Goal: Task Accomplishment & Management: Manage account settings

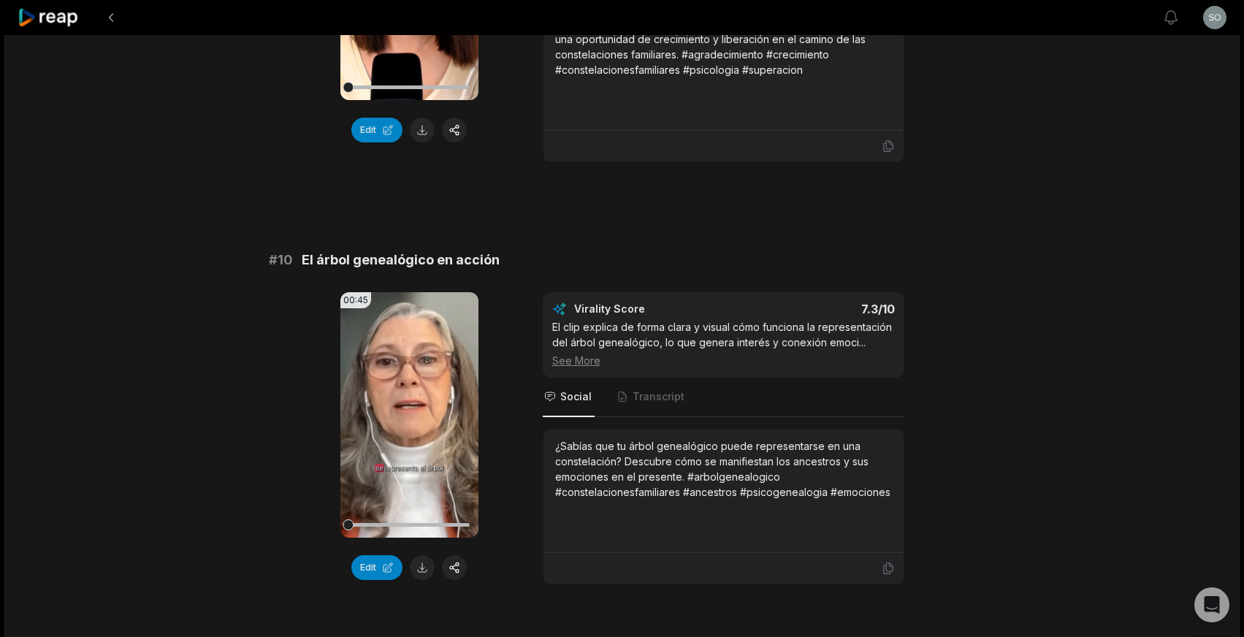
scroll to position [3832, 0]
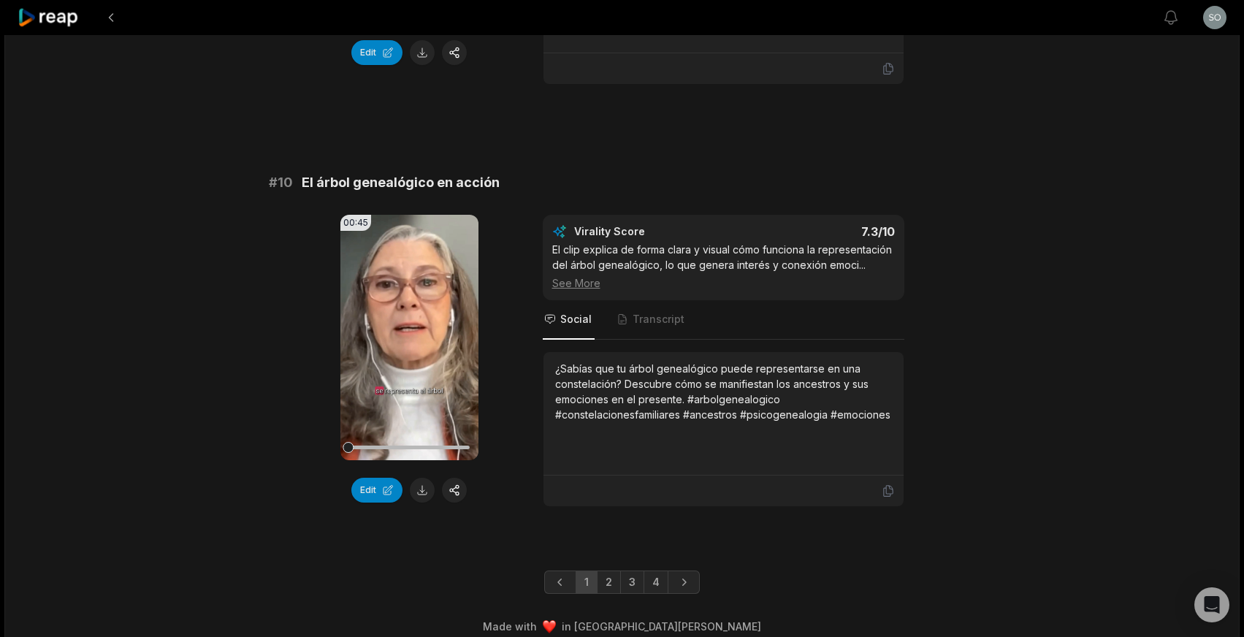
click at [655, 571] on link "4" at bounding box center [656, 582] width 25 height 23
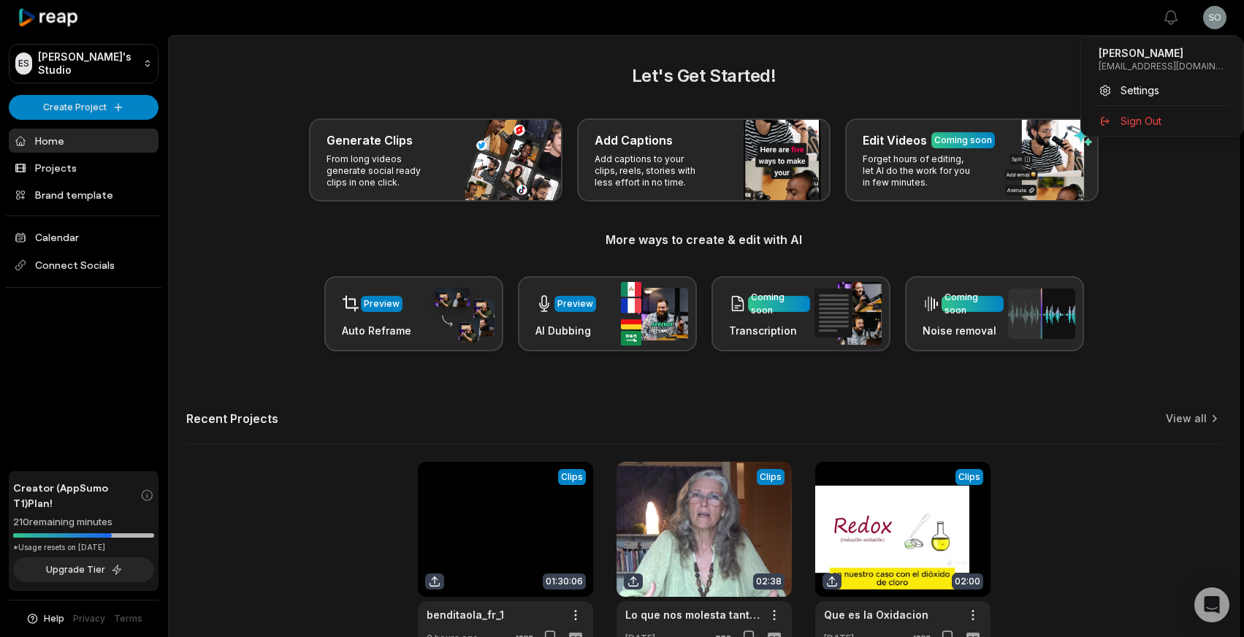
click at [1218, 17] on html "ES [PERSON_NAME]'s Studio Create Project Home Projects Brand template Calendar …" at bounding box center [622, 318] width 1244 height 637
click at [1138, 121] on span "Sign Out" at bounding box center [1141, 120] width 41 height 15
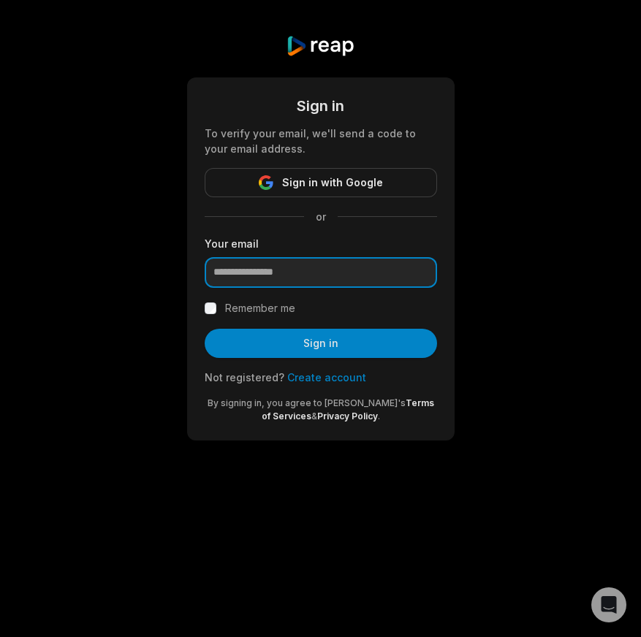
click at [256, 271] on input "email" at bounding box center [321, 272] width 232 height 31
type input "**********"
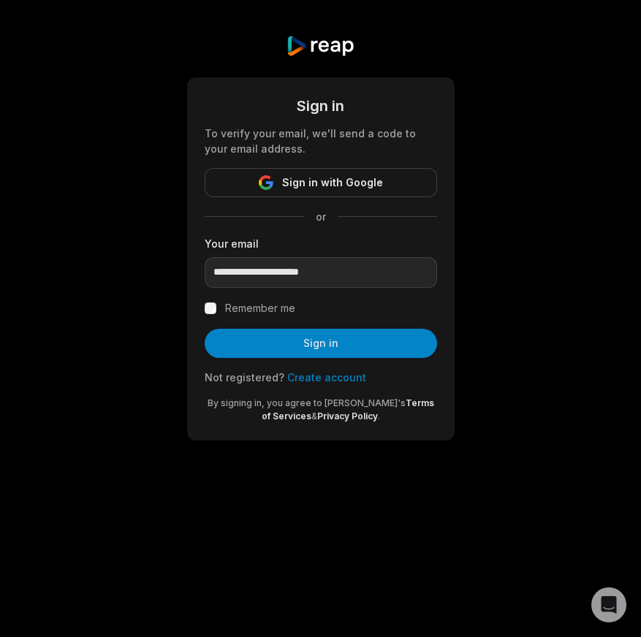
click at [308, 345] on button "Sign in" at bounding box center [321, 343] width 232 height 29
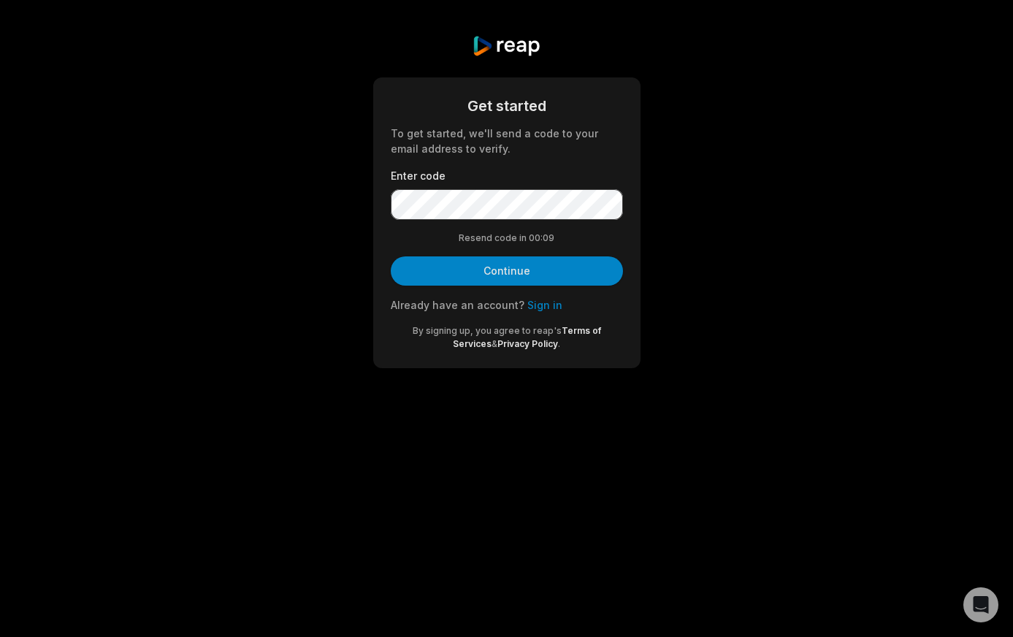
drag, startPoint x: 1009, startPoint y: 323, endPoint x: 735, endPoint y: 318, distance: 274.0
click at [735, 318] on div "Get started To get started, we'll send a code to your email address to verify. …" at bounding box center [506, 201] width 1013 height 403
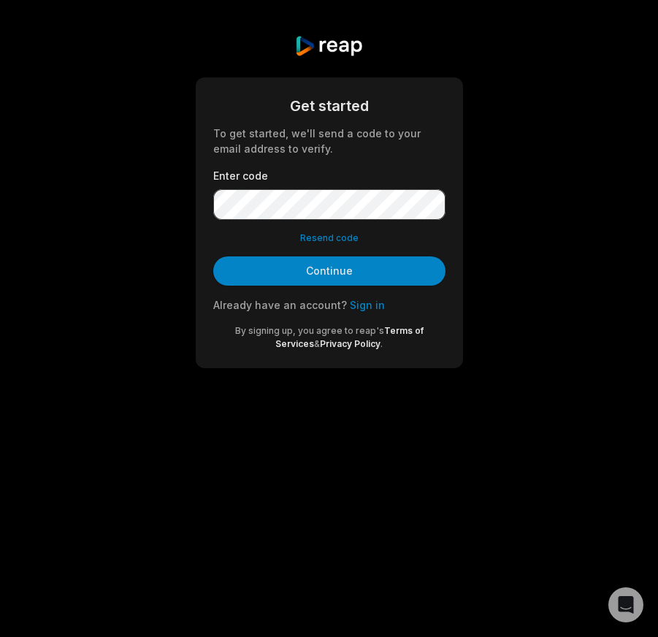
drag, startPoint x: 338, startPoint y: 275, endPoint x: 352, endPoint y: 292, distance: 22.3
click at [338, 275] on button "Continue" at bounding box center [329, 270] width 232 height 29
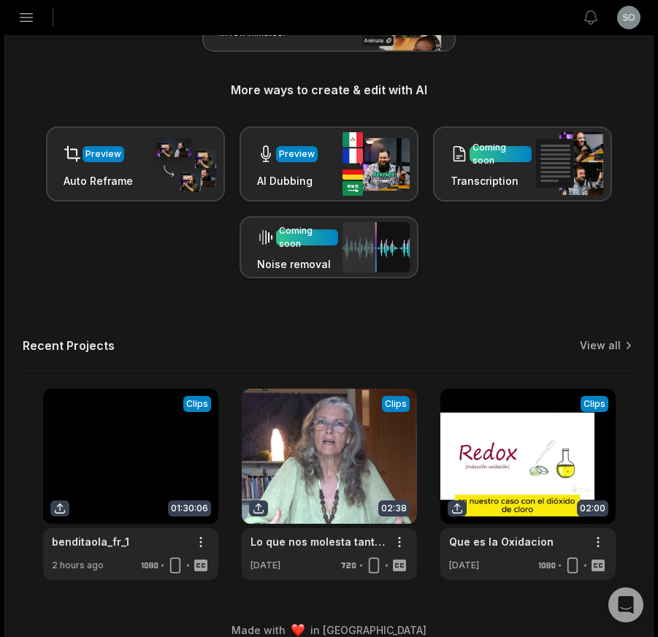
scroll to position [267, 0]
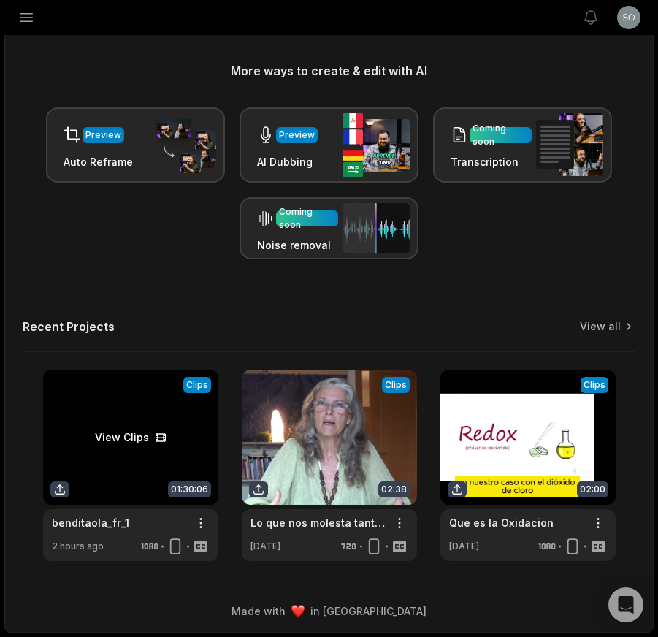
click at [143, 461] on link at bounding box center [130, 465] width 175 height 191
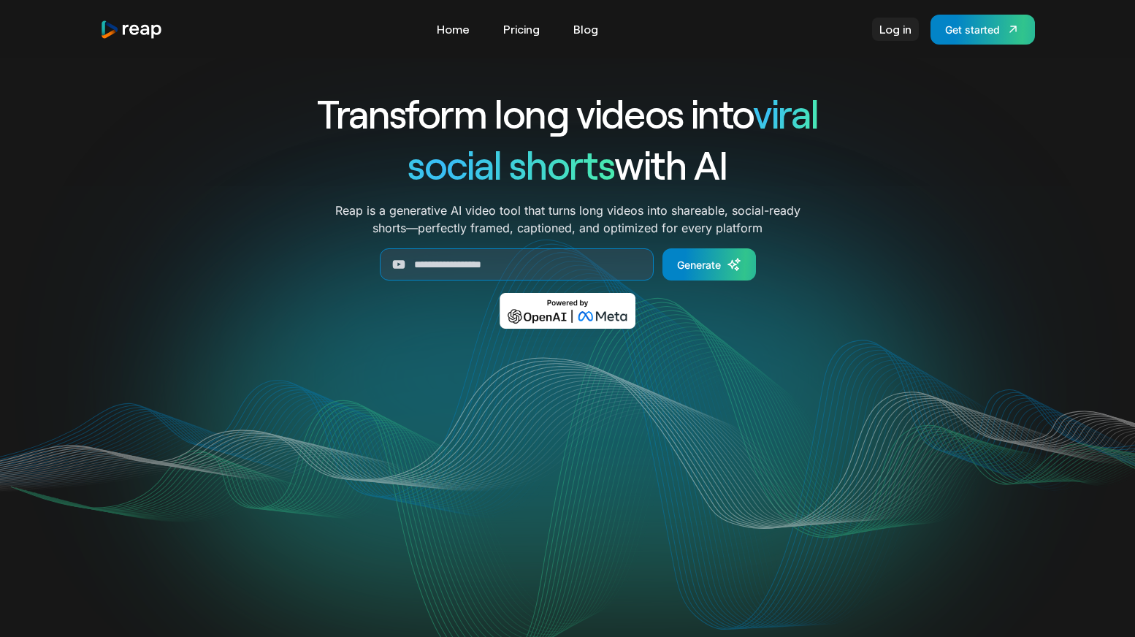
click at [894, 32] on link "Log in" at bounding box center [895, 29] width 47 height 23
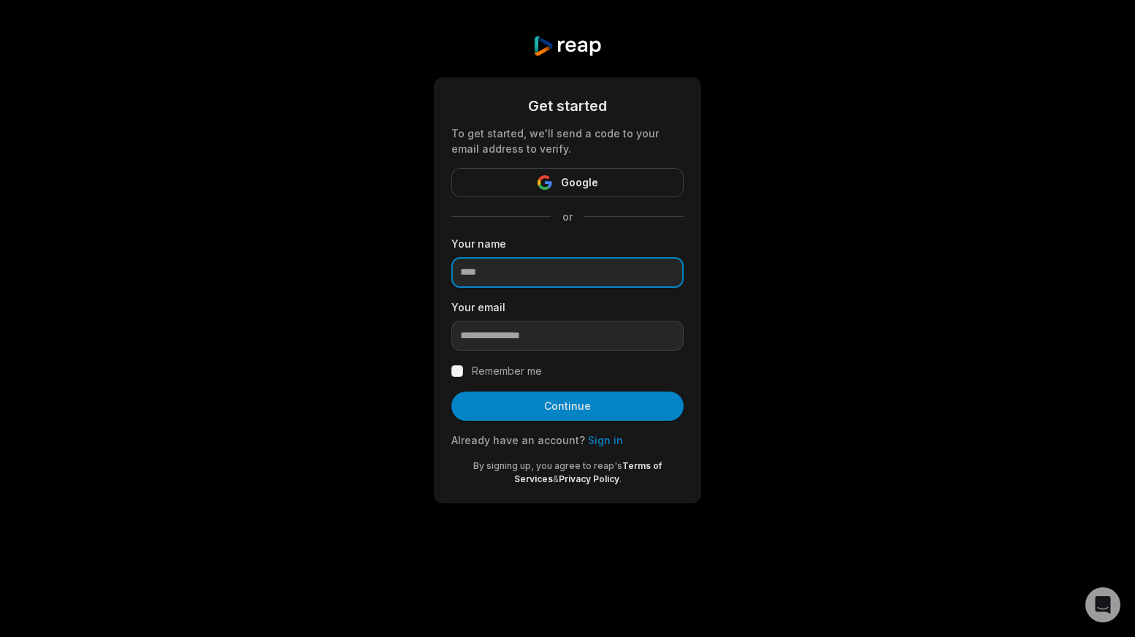
click at [487, 272] on input at bounding box center [567, 272] width 232 height 31
click at [486, 268] on input at bounding box center [567, 272] width 232 height 31
drag, startPoint x: 465, startPoint y: 275, endPoint x: 484, endPoint y: 278, distance: 19.3
click at [465, 275] on input at bounding box center [567, 272] width 232 height 31
type input "******"
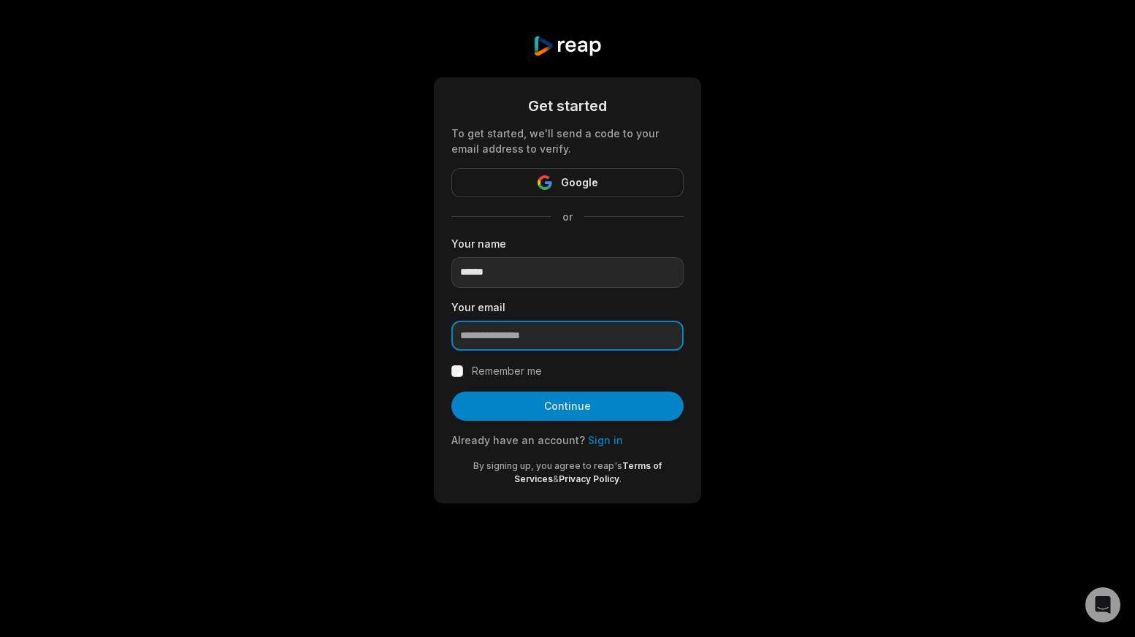
click at [500, 337] on input "email" at bounding box center [567, 336] width 232 height 31
type input "**********"
click at [516, 407] on button "Continue" at bounding box center [567, 406] width 232 height 29
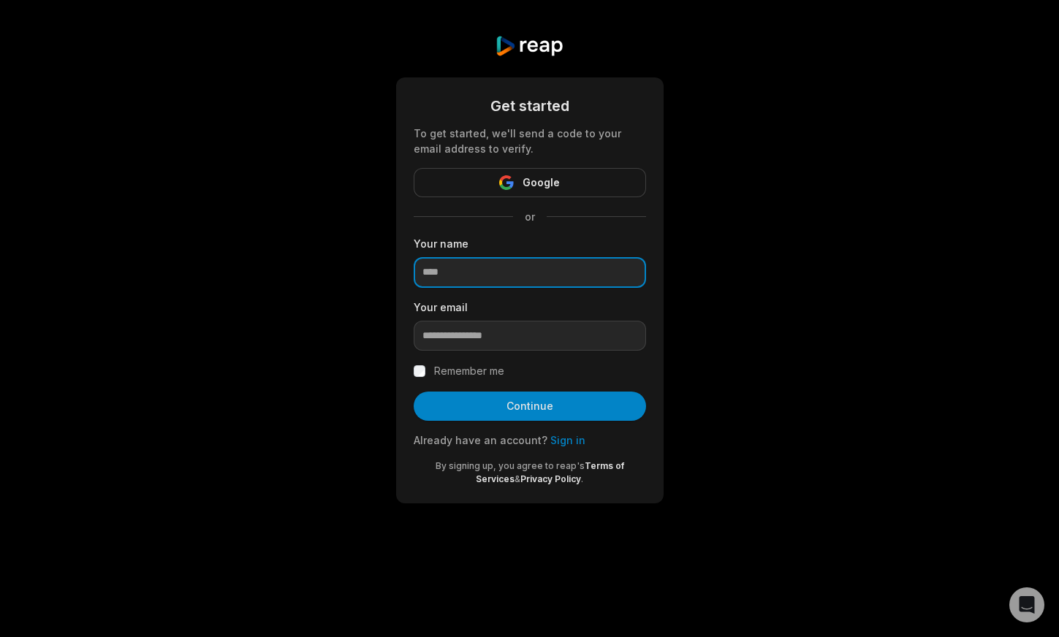
click at [441, 270] on input at bounding box center [529, 272] width 232 height 31
type input "******"
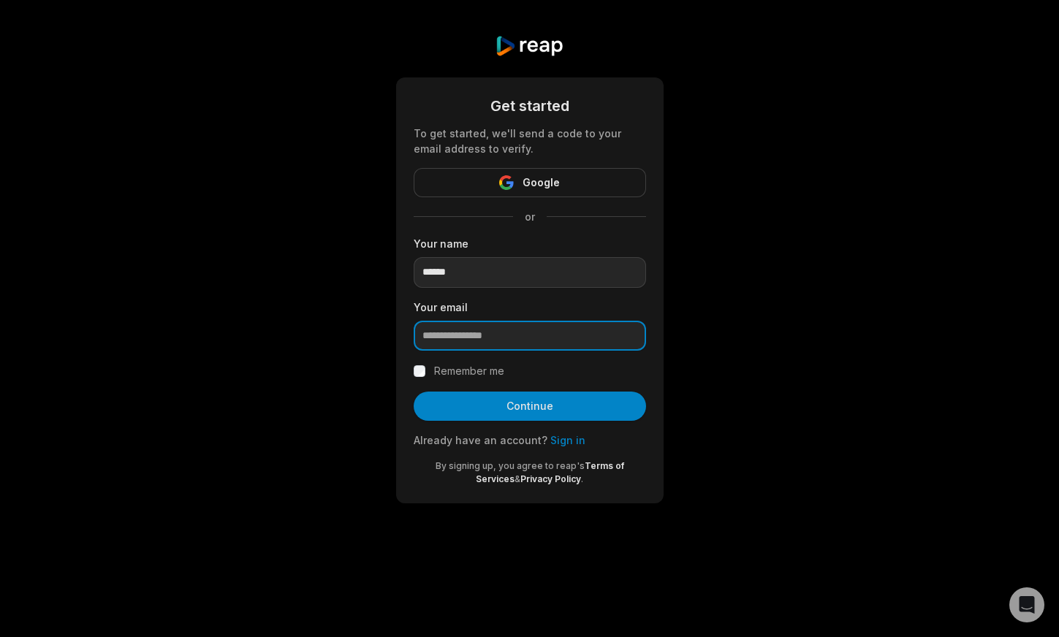
click at [489, 337] on input "email" at bounding box center [529, 336] width 232 height 31
type input "**********"
click at [468, 411] on button "Continue" at bounding box center [529, 406] width 232 height 29
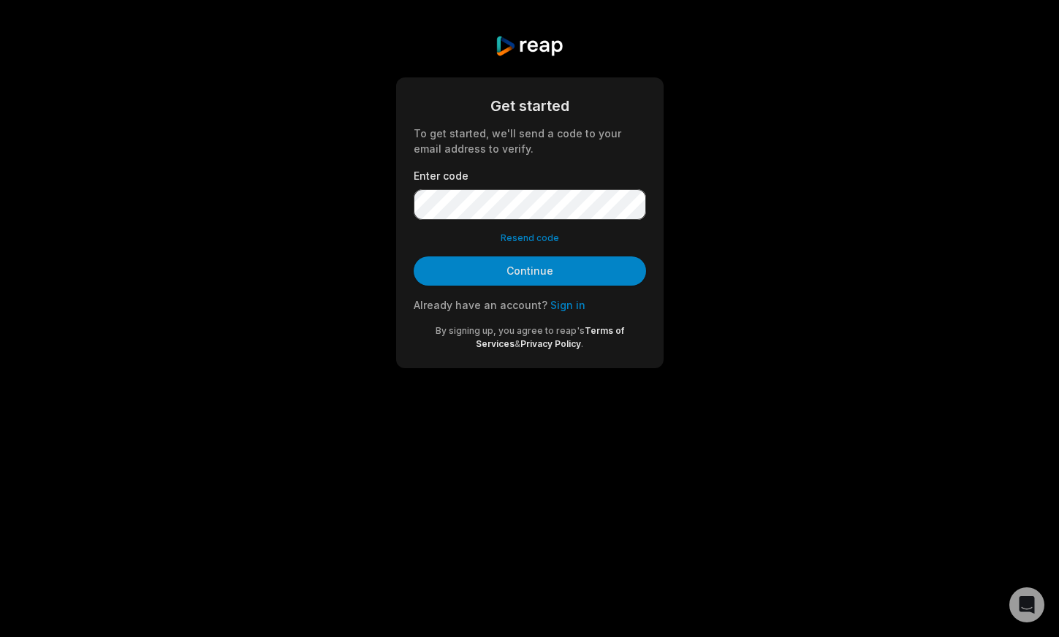
drag, startPoint x: 506, startPoint y: 270, endPoint x: 512, endPoint y: 275, distance: 8.3
click at [506, 270] on button "Continue" at bounding box center [529, 270] width 232 height 29
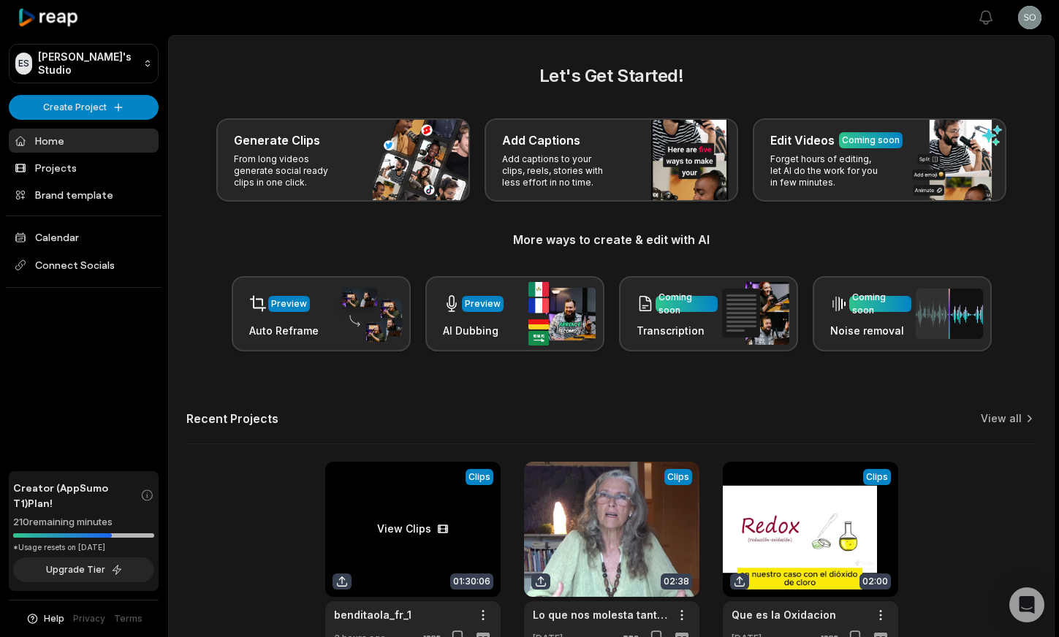
click at [383, 502] on link at bounding box center [412, 557] width 175 height 191
